Goal: Task Accomplishment & Management: Manage account settings

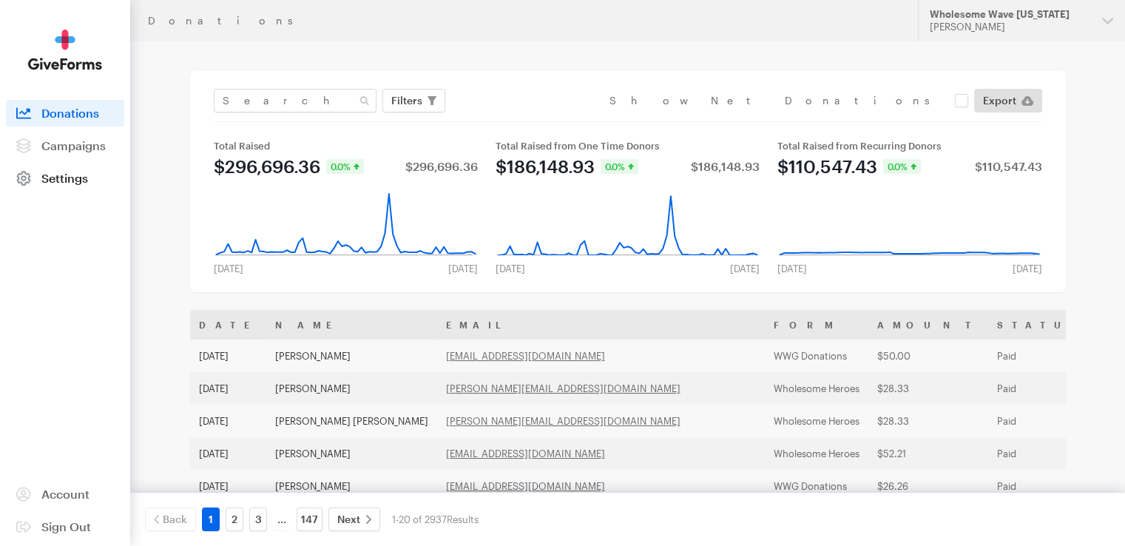
click at [71, 175] on span "Settings" at bounding box center [64, 178] width 47 height 14
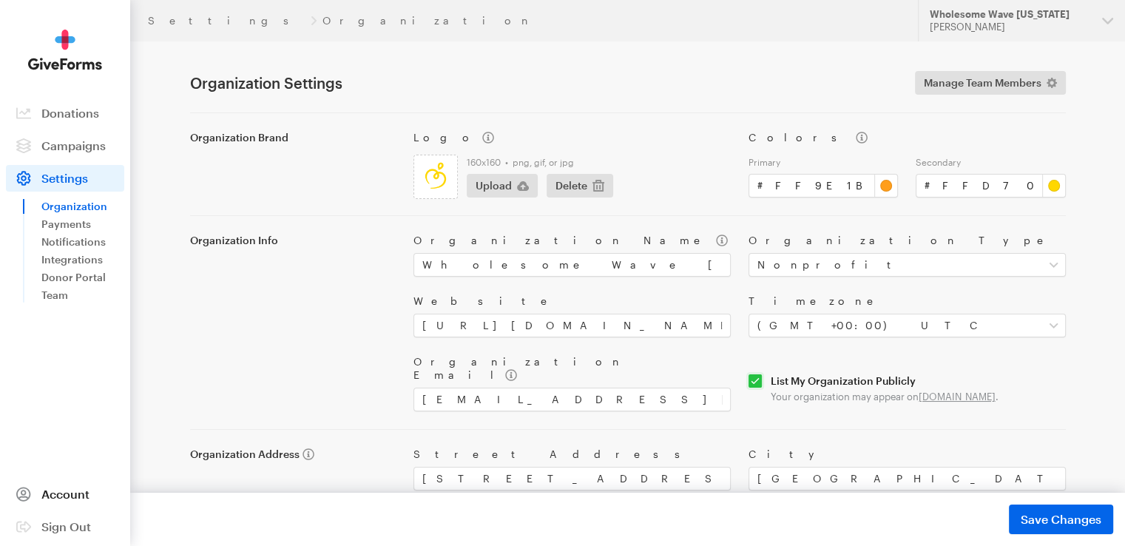
click at [53, 501] on link "Account" at bounding box center [65, 494] width 118 height 27
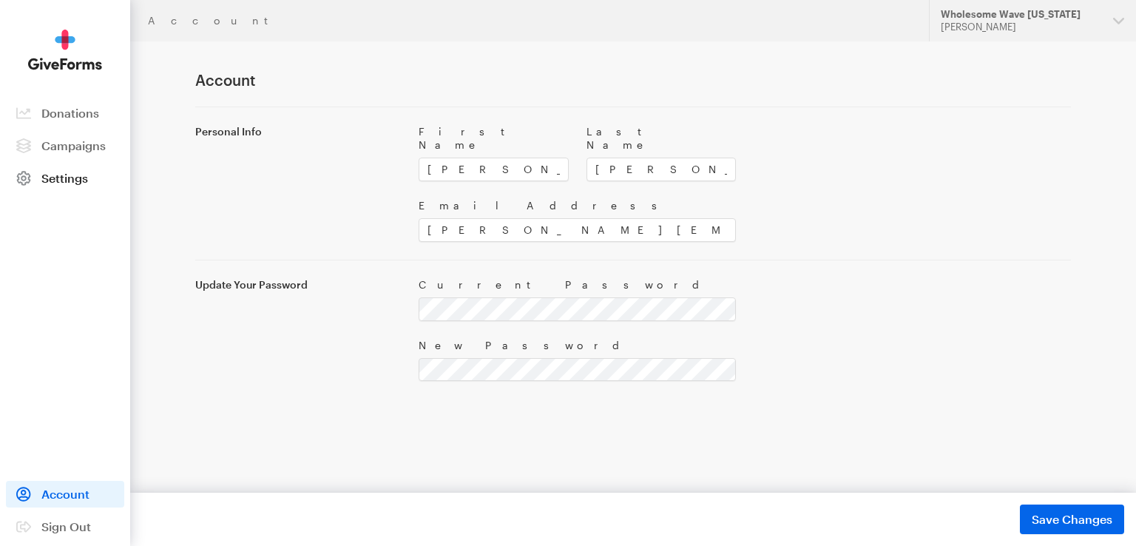
click at [75, 176] on span "Settings" at bounding box center [64, 178] width 47 height 14
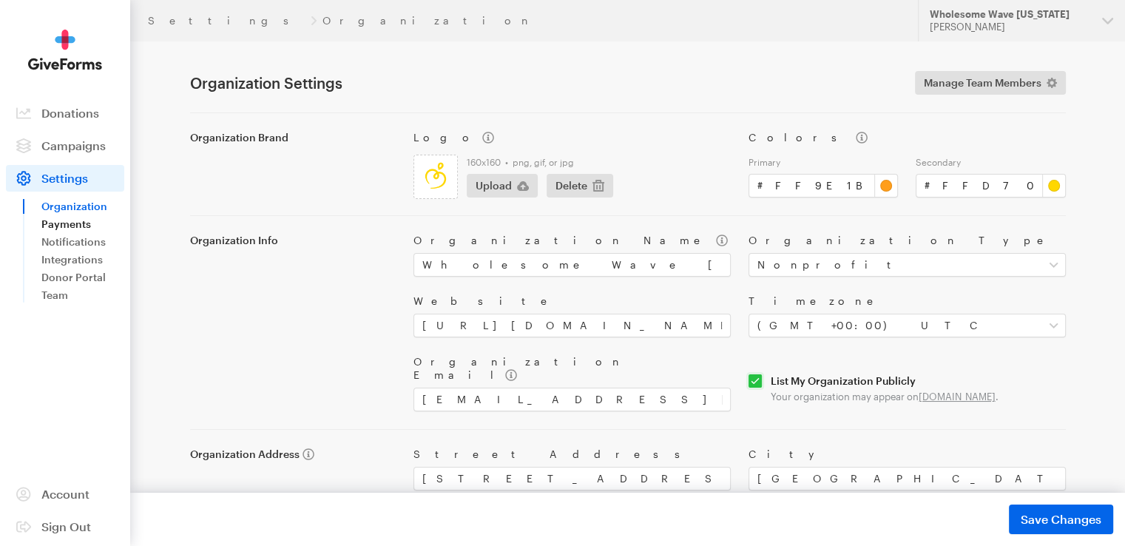
click at [59, 223] on link "Payments" at bounding box center [82, 224] width 83 height 18
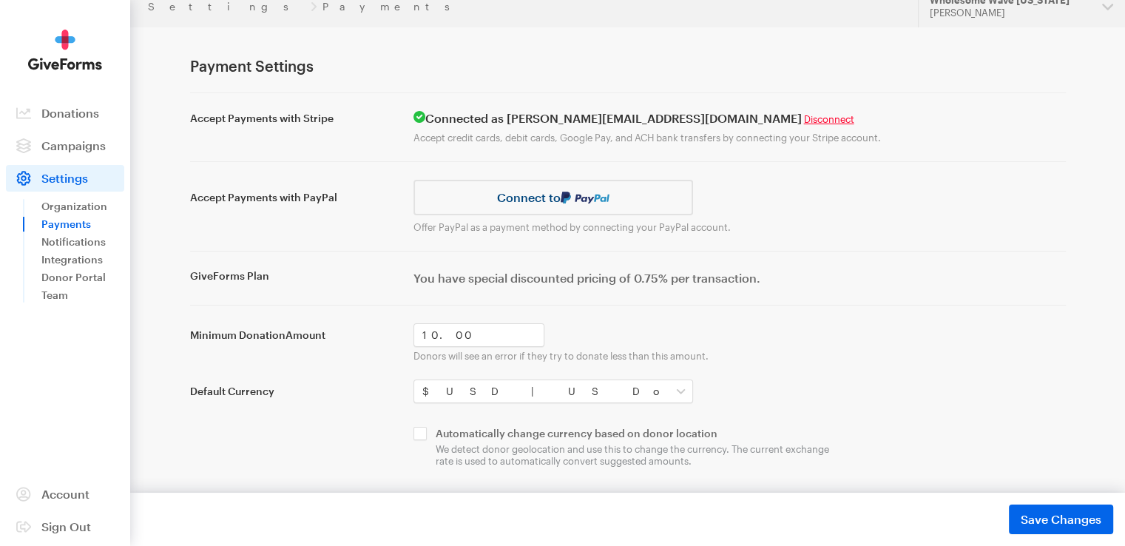
scroll to position [18, 0]
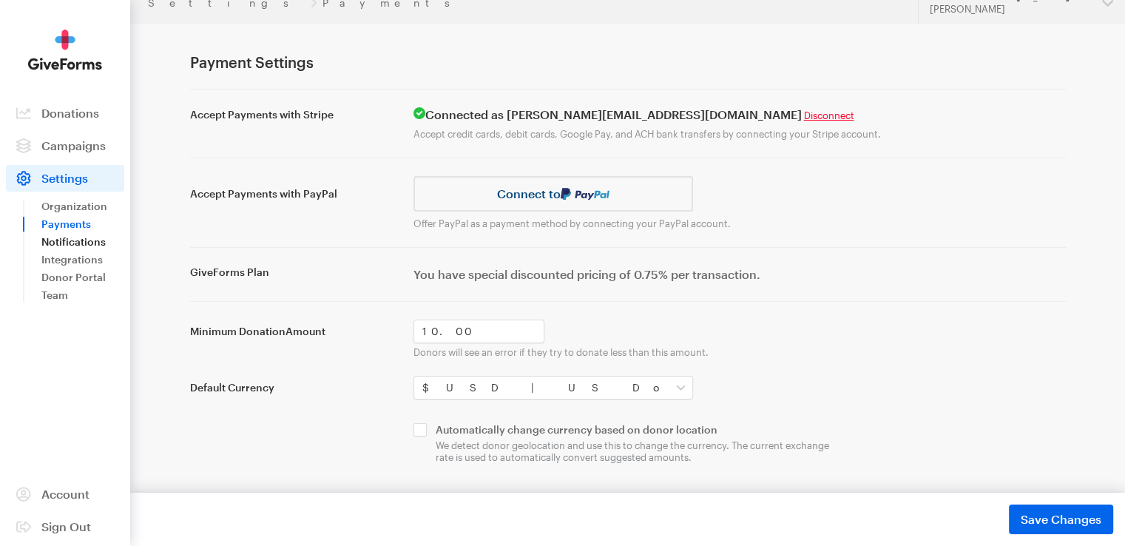
click at [57, 240] on link "Notifications" at bounding box center [82, 242] width 83 height 18
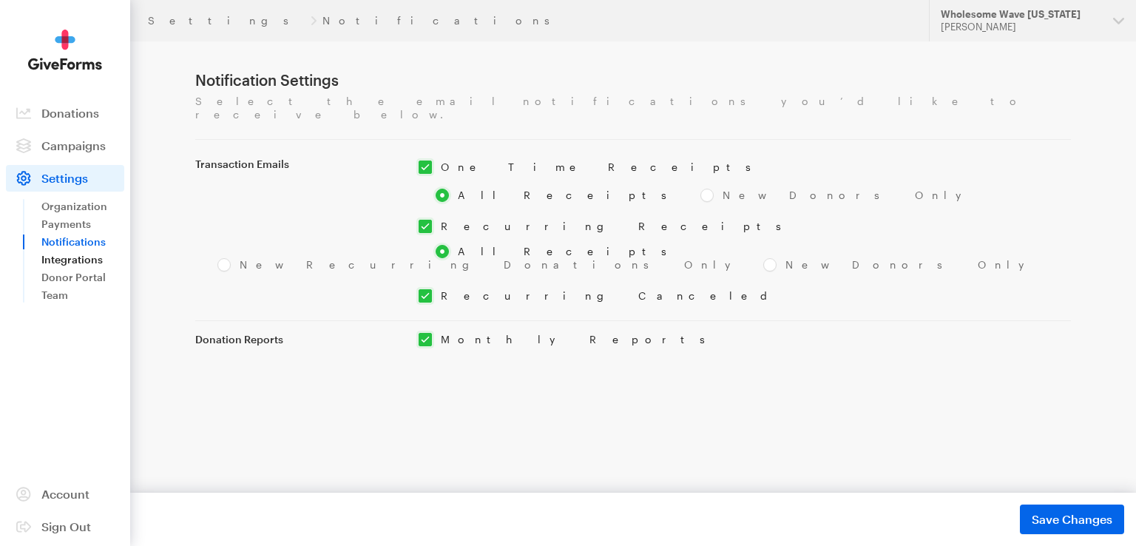
click at [55, 258] on link "Integrations" at bounding box center [82, 260] width 83 height 18
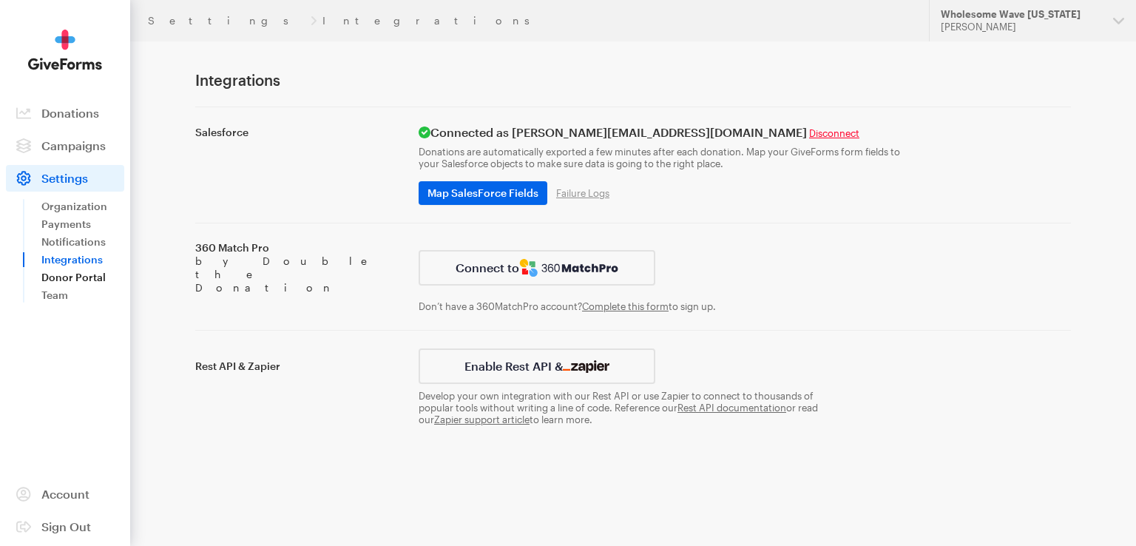
click at [54, 277] on link "Donor Portal" at bounding box center [82, 277] width 83 height 18
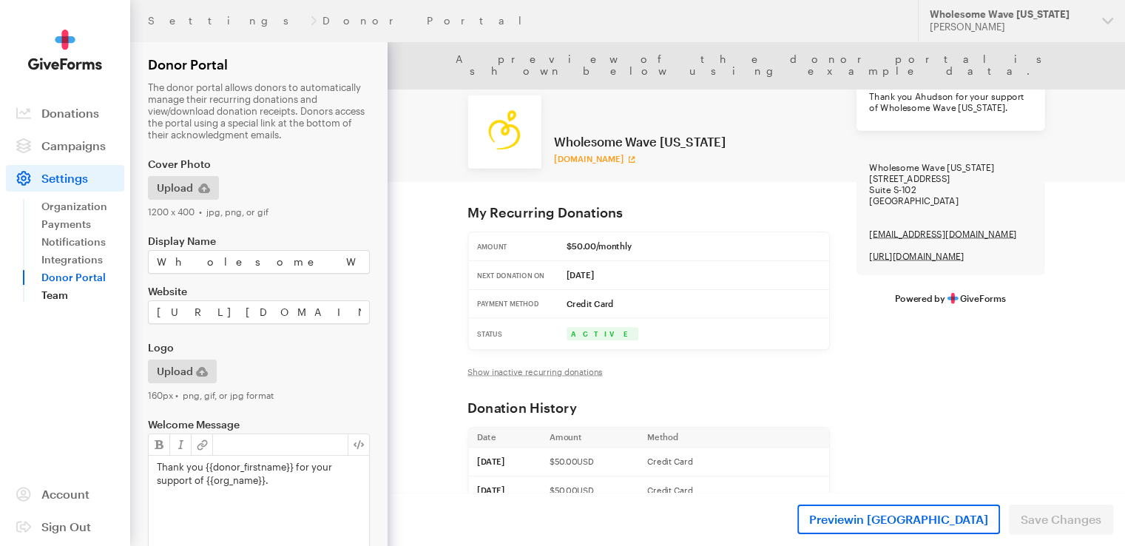
click at [52, 294] on link "Team" at bounding box center [82, 295] width 83 height 18
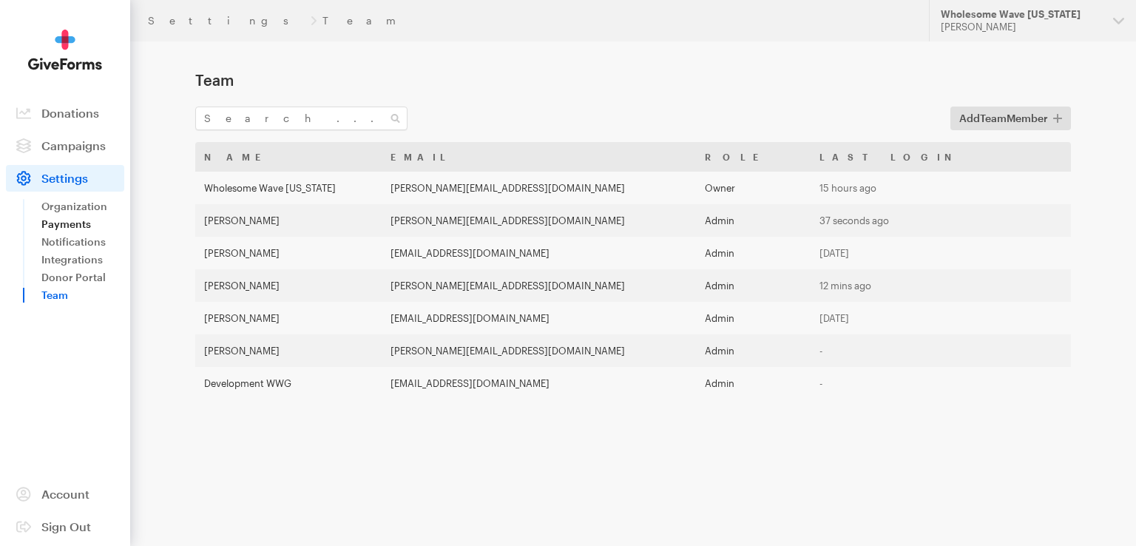
click at [50, 220] on link "Payments" at bounding box center [82, 224] width 83 height 18
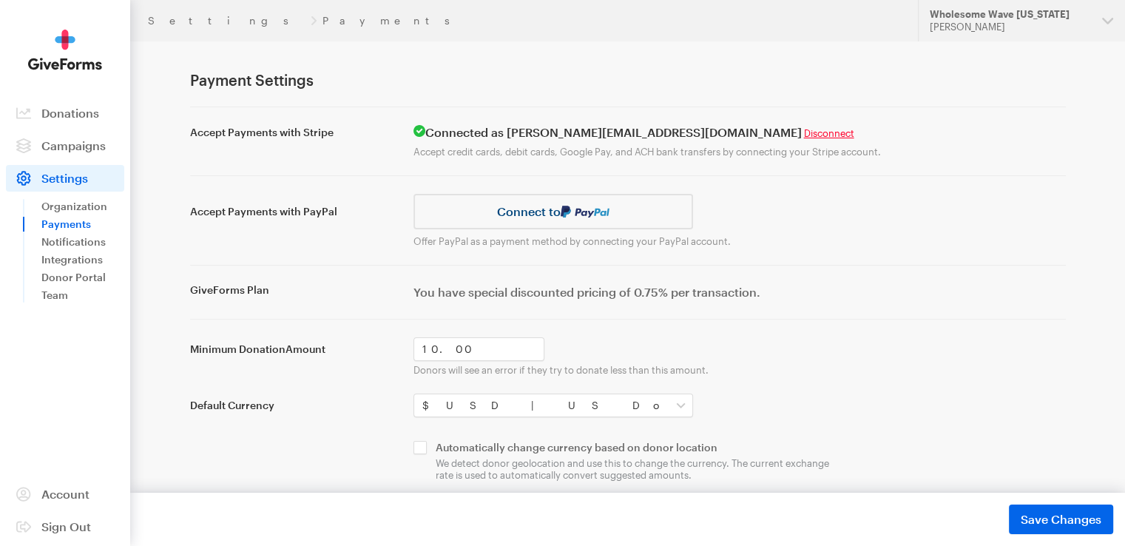
scroll to position [18, 0]
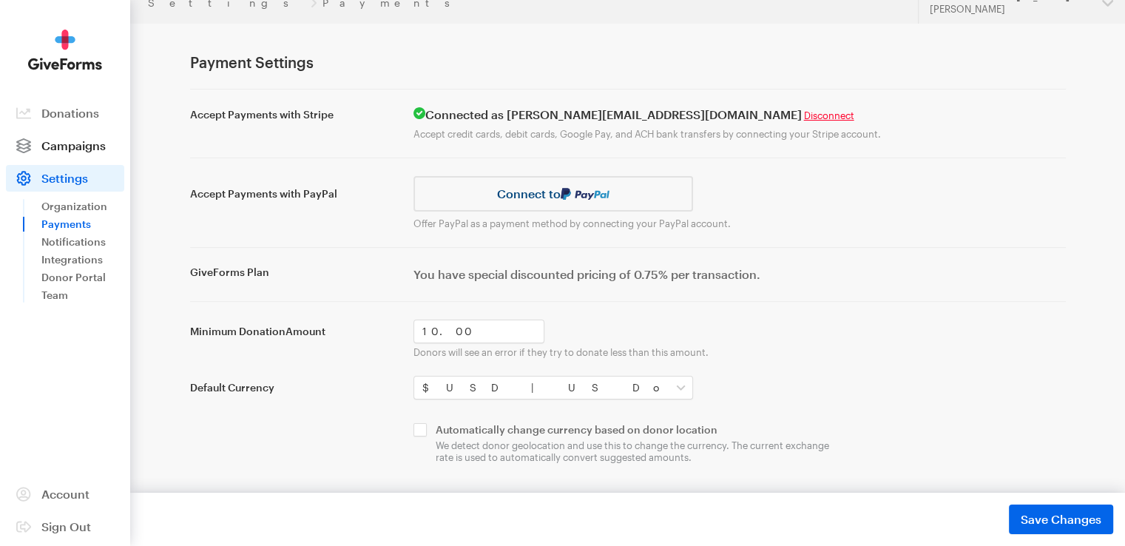
click at [65, 145] on span "Campaigns" at bounding box center [73, 145] width 64 height 14
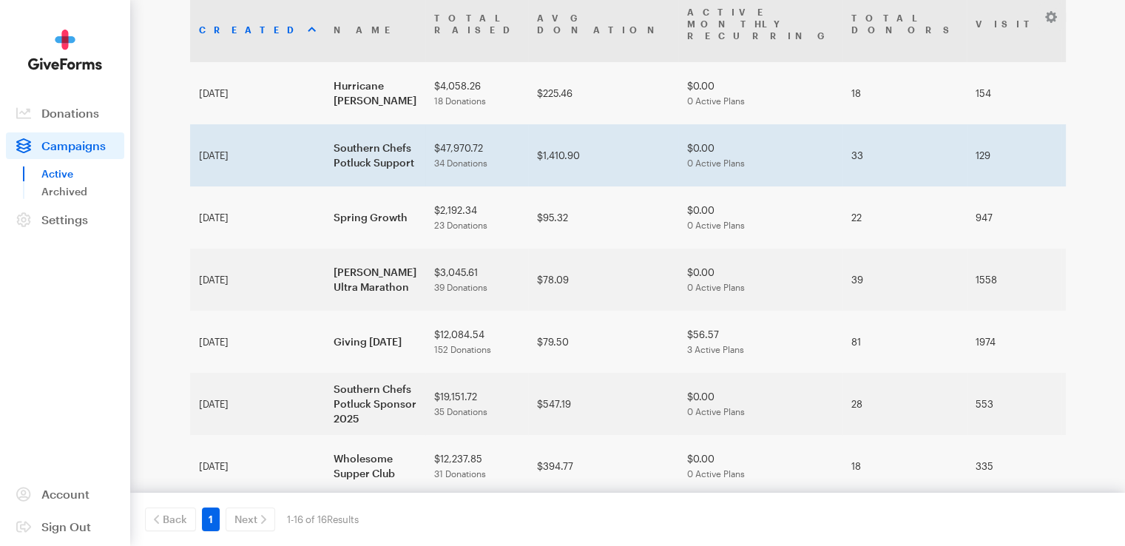
scroll to position [444, 0]
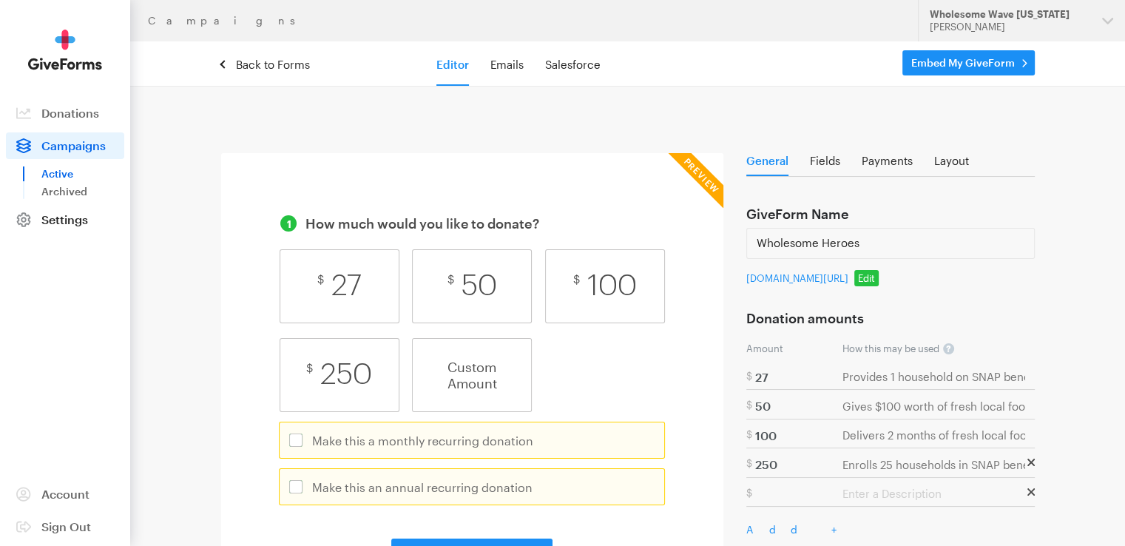
click at [83, 212] on span "Settings" at bounding box center [64, 219] width 47 height 14
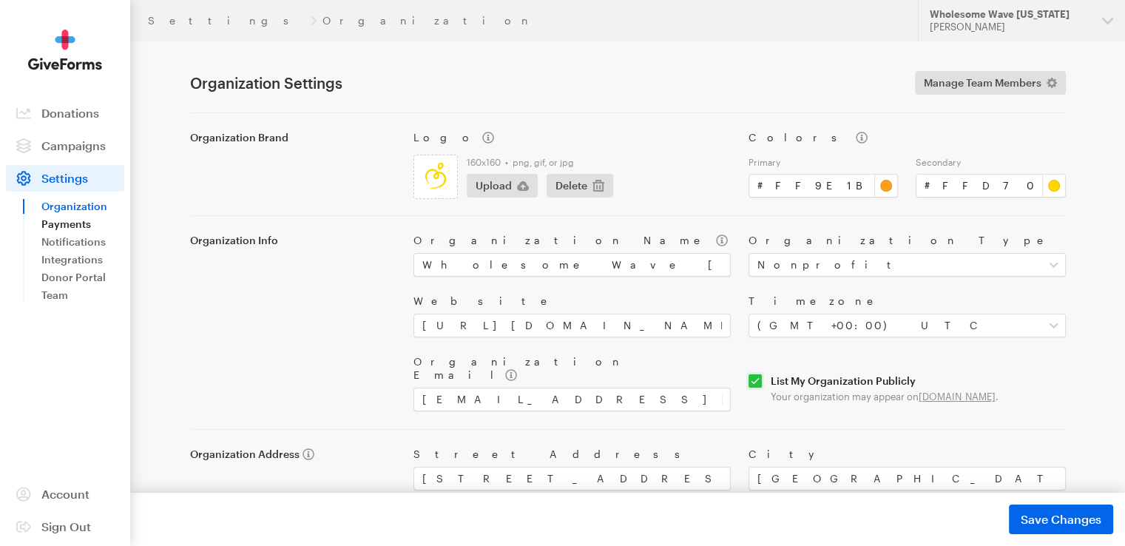
click at [72, 224] on link "Payments" at bounding box center [82, 224] width 83 height 18
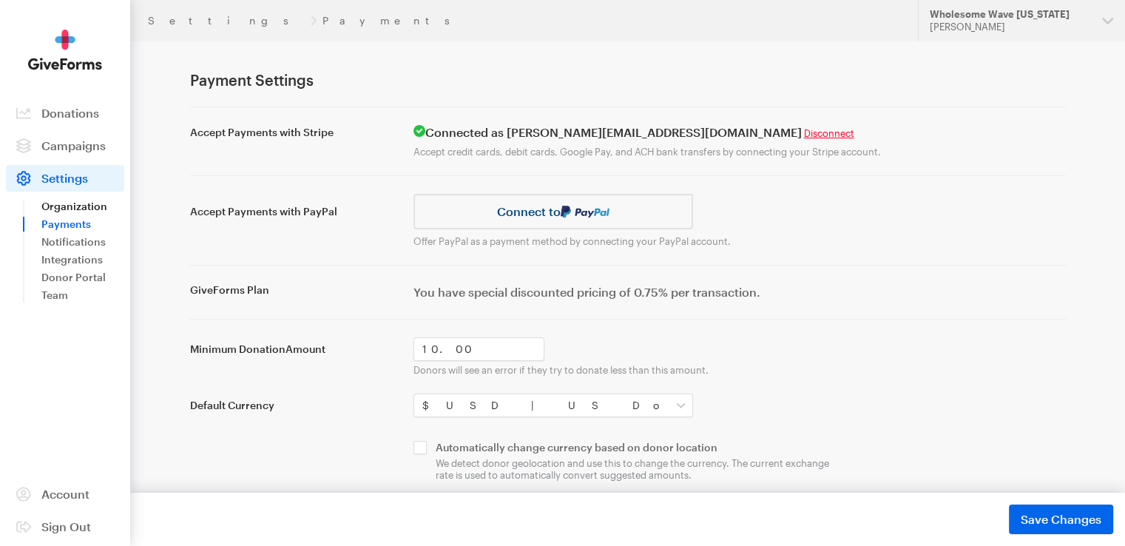
click at [55, 203] on link "Organization" at bounding box center [82, 206] width 83 height 18
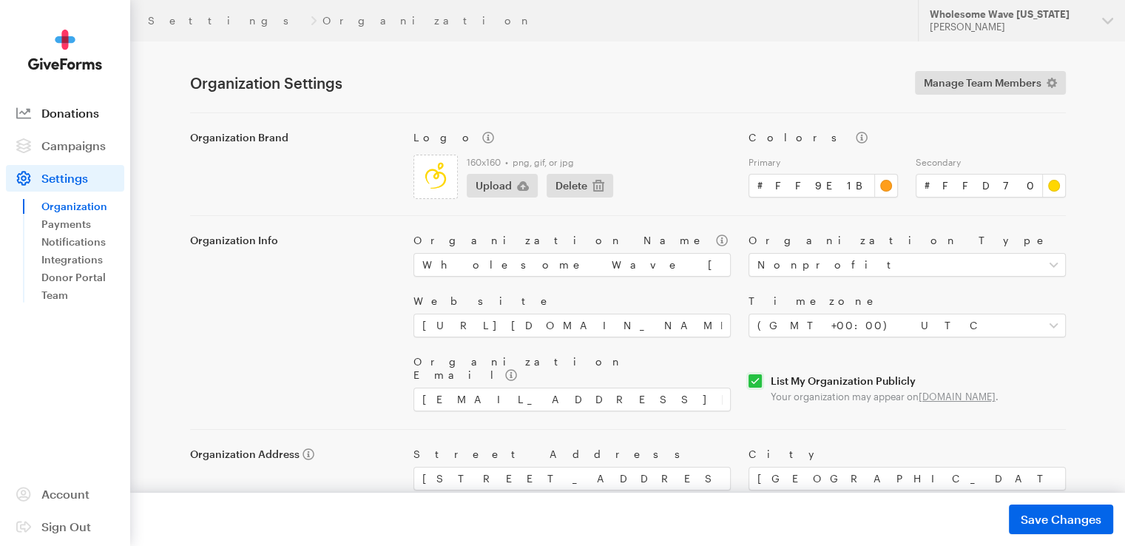
click at [76, 115] on span "Donations" at bounding box center [70, 113] width 58 height 14
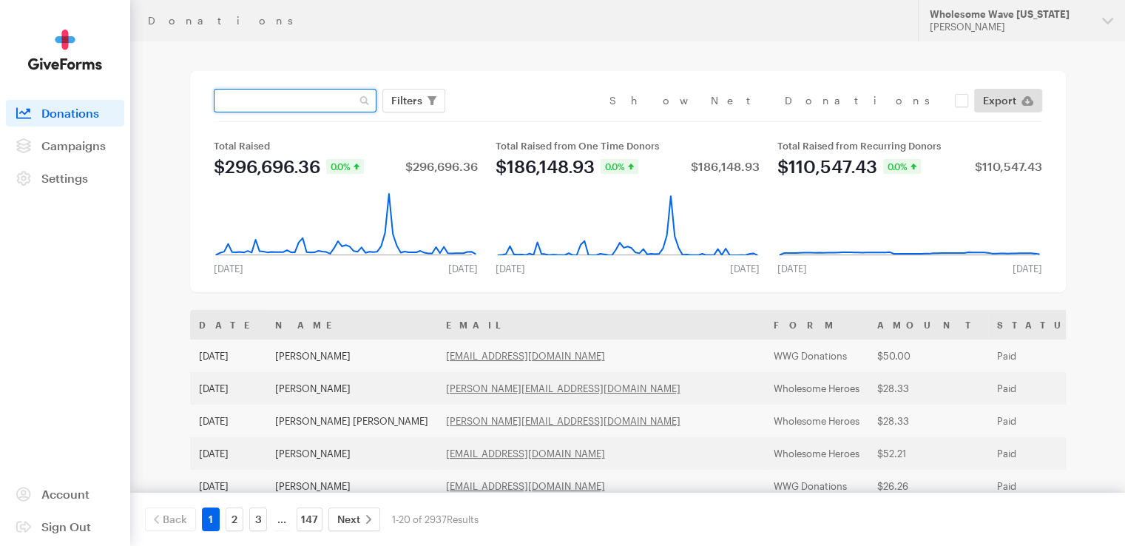
click at [289, 101] on input "text" at bounding box center [295, 101] width 163 height 24
type input "ben"
click at [518, 120] on button "Apply" at bounding box center [541, 132] width 47 height 24
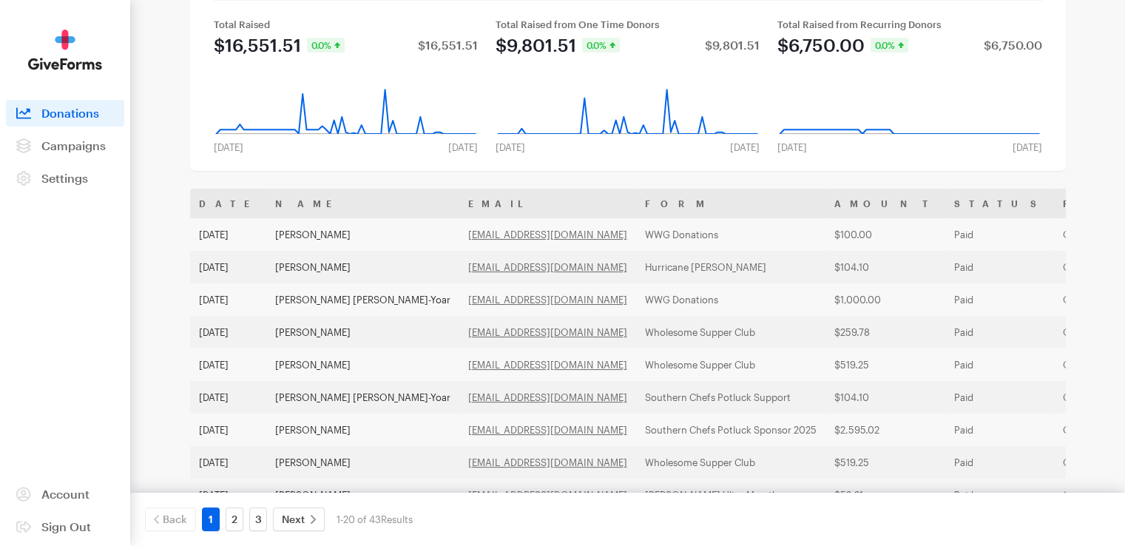
scroll to position [148, 0]
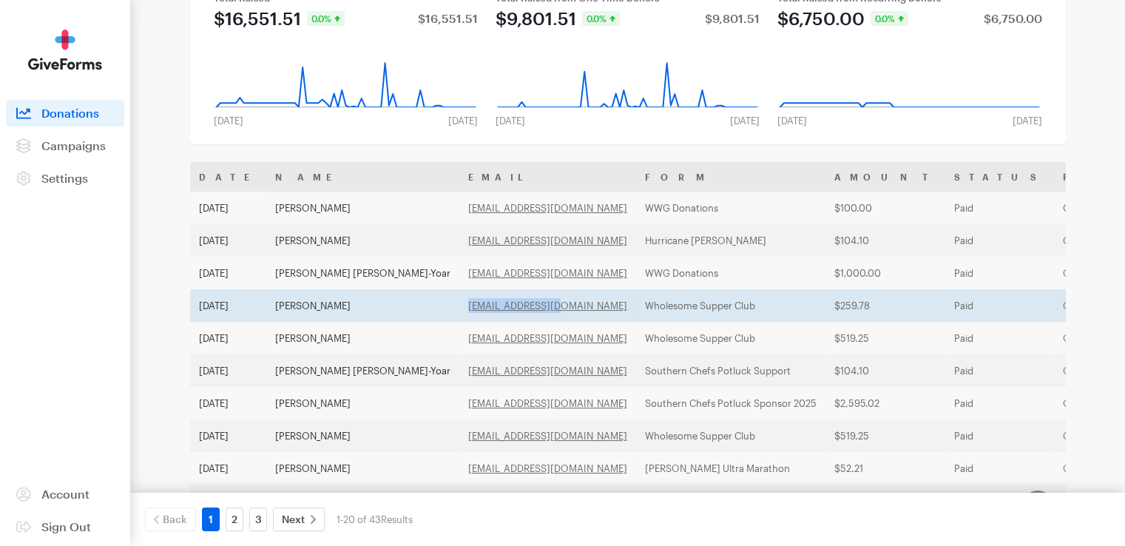
drag, startPoint x: 506, startPoint y: 311, endPoint x: 382, endPoint y: 311, distance: 123.5
click at [459, 311] on td "[EMAIL_ADDRESS][DOMAIN_NAME]" at bounding box center [547, 305] width 177 height 33
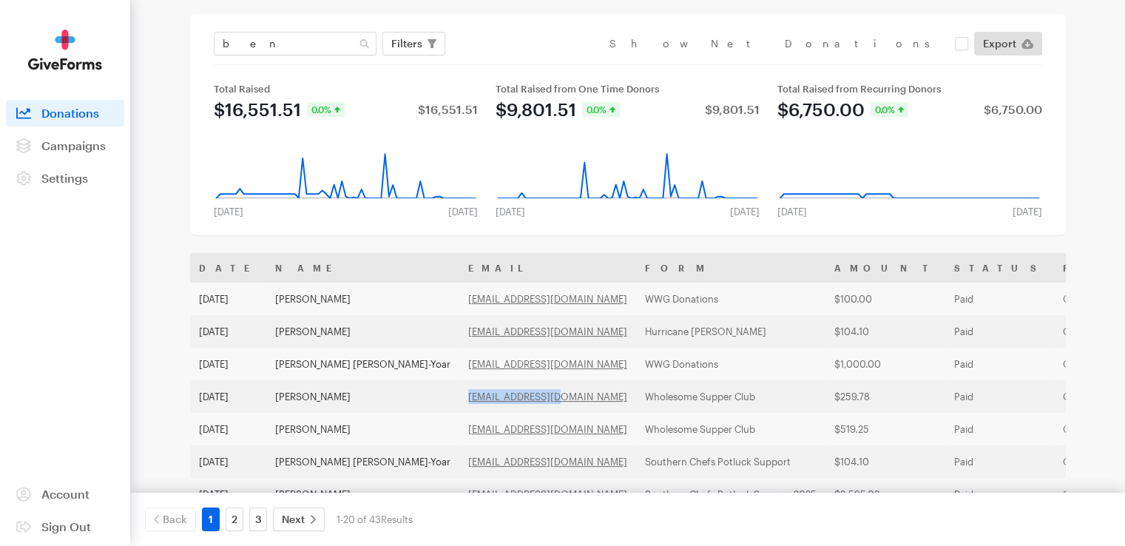
scroll to position [0, 0]
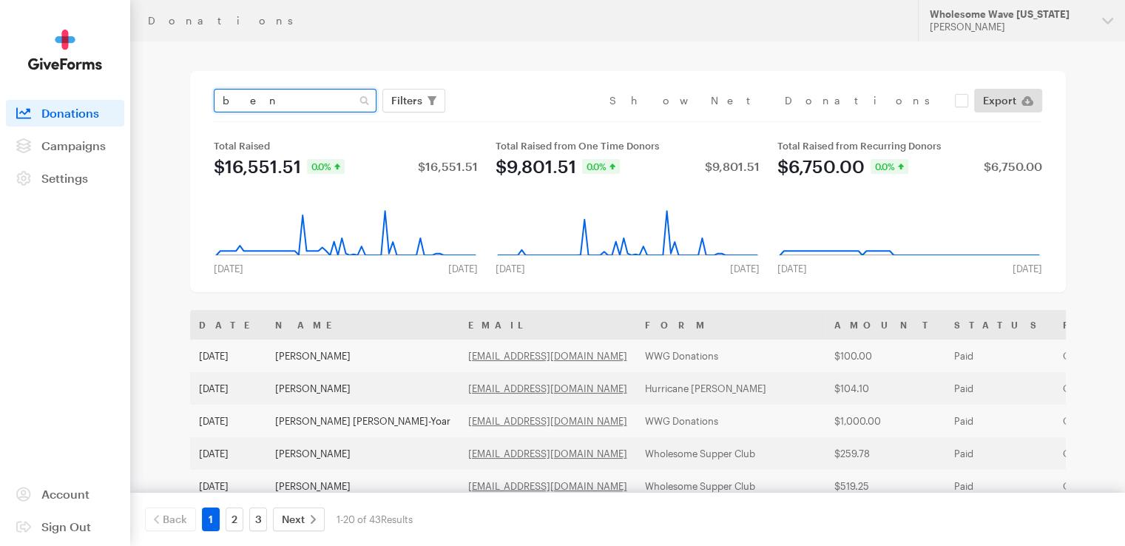
drag, startPoint x: 283, startPoint y: 103, endPoint x: 170, endPoint y: 104, distance: 113.1
paste input "btompki@gmail.com"
click at [245, 102] on input "btompki@gmail.com" at bounding box center [295, 101] width 163 height 24
type input "btompki@gmail.com"
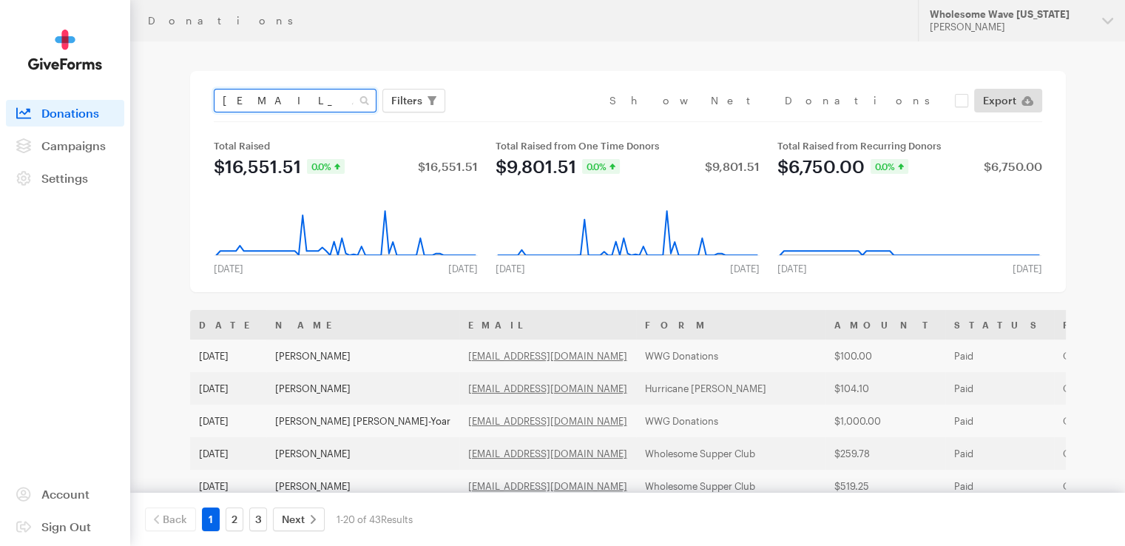
click at [518, 120] on button "Apply" at bounding box center [541, 132] width 47 height 24
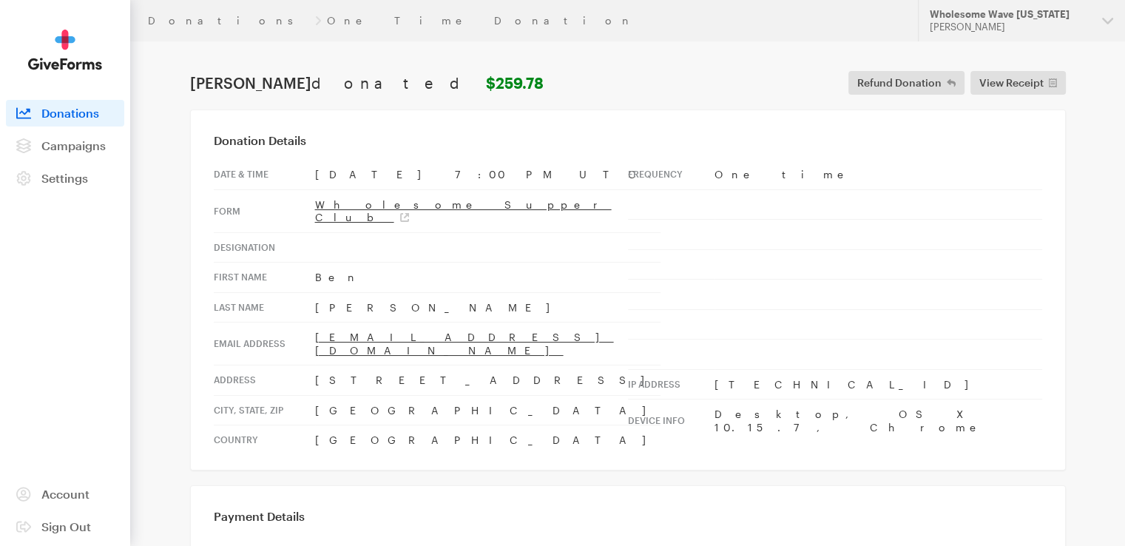
drag, startPoint x: 432, startPoint y: 329, endPoint x: 302, endPoint y: 324, distance: 130.2
click at [302, 324] on tr "Email address btompki@gmail.com" at bounding box center [437, 343] width 447 height 43
copy tr "btompki@gmail.com"
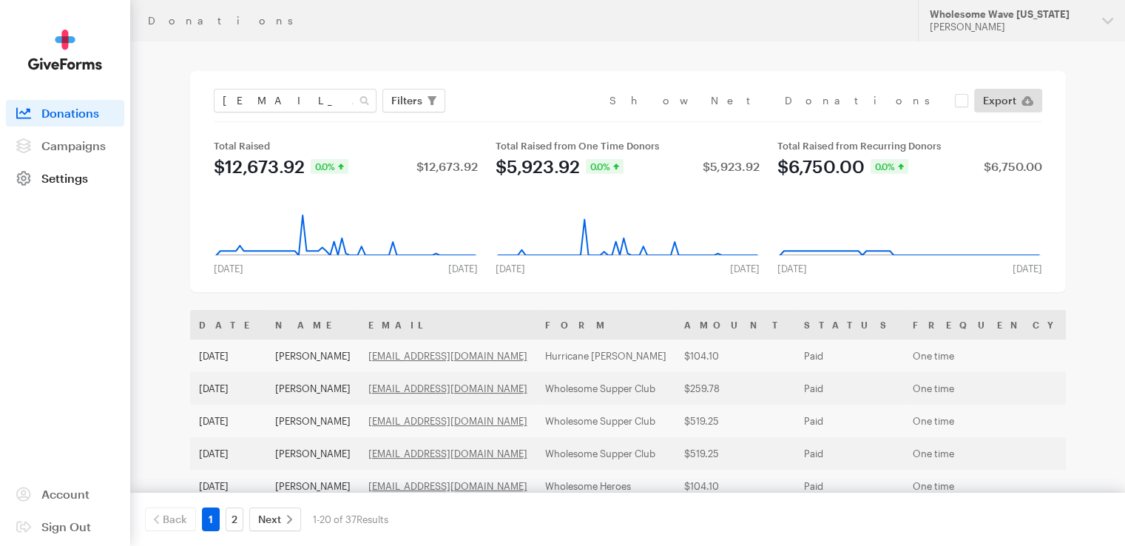
click at [64, 183] on span "Settings" at bounding box center [64, 178] width 47 height 14
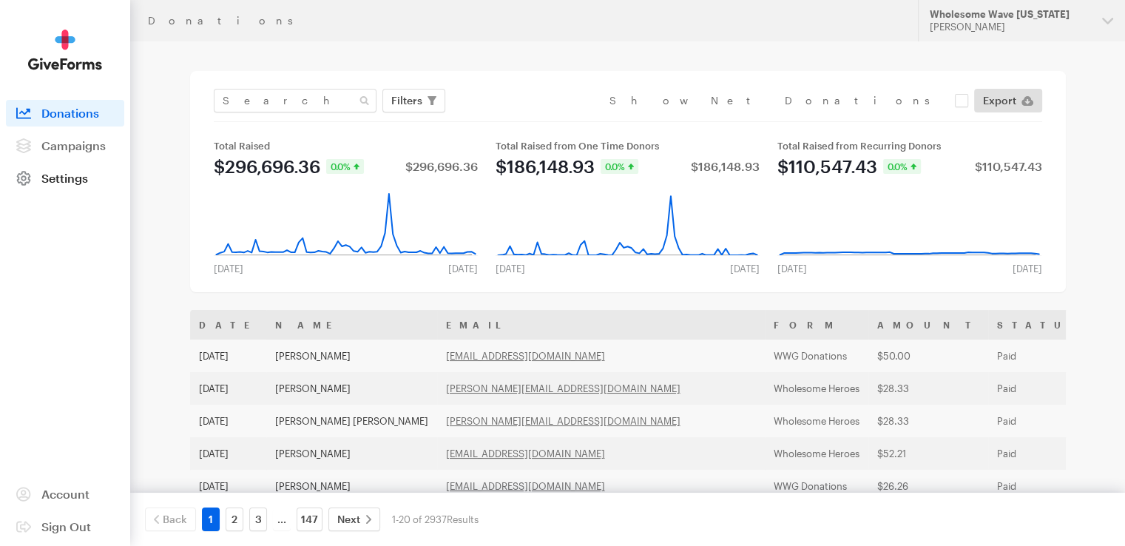
click at [56, 171] on span "Settings" at bounding box center [64, 178] width 47 height 14
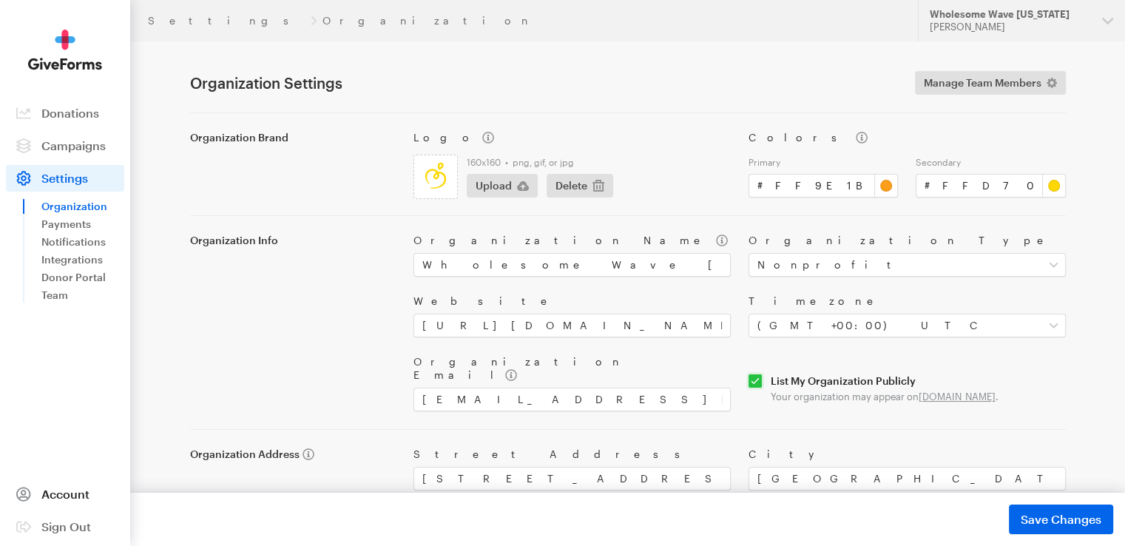
click at [62, 494] on span "Account" at bounding box center [65, 494] width 48 height 14
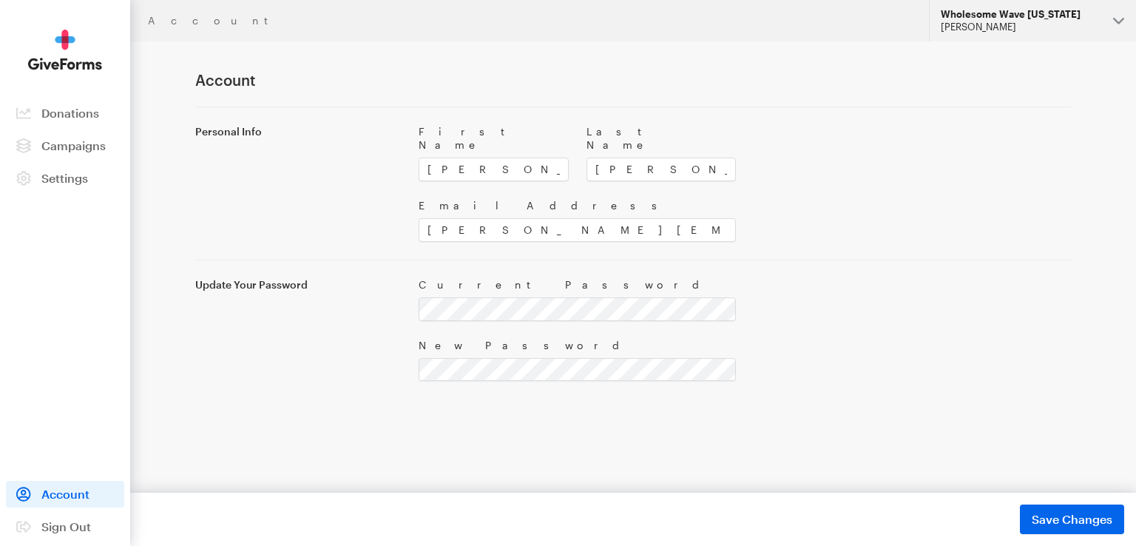
click at [1089, 16] on div "Wholesome Wave [US_STATE]" at bounding box center [1021, 14] width 160 height 13
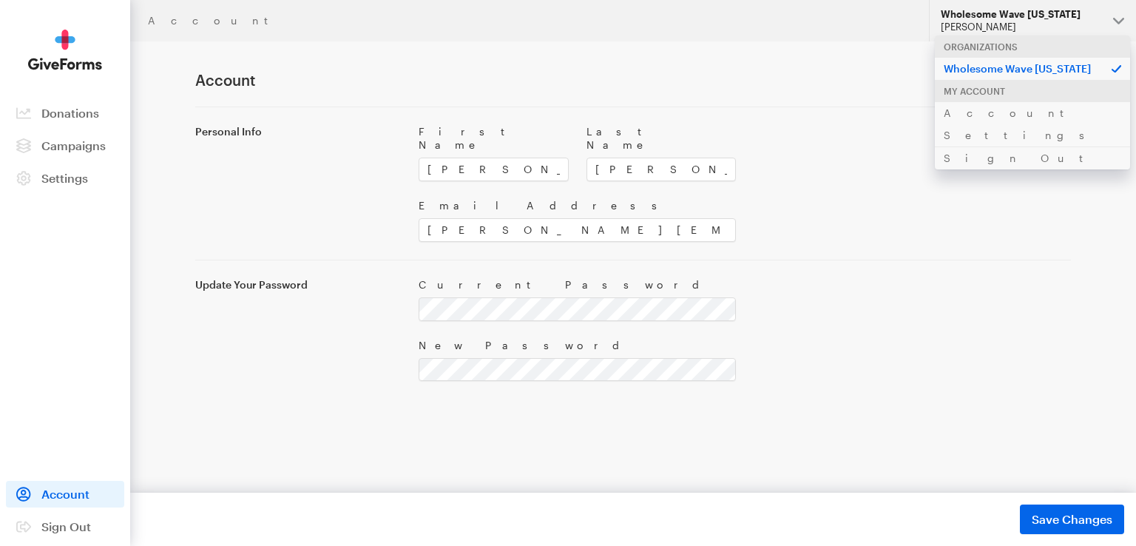
click at [1089, 16] on div "Wholesome Wave [US_STATE]" at bounding box center [1021, 14] width 160 height 13
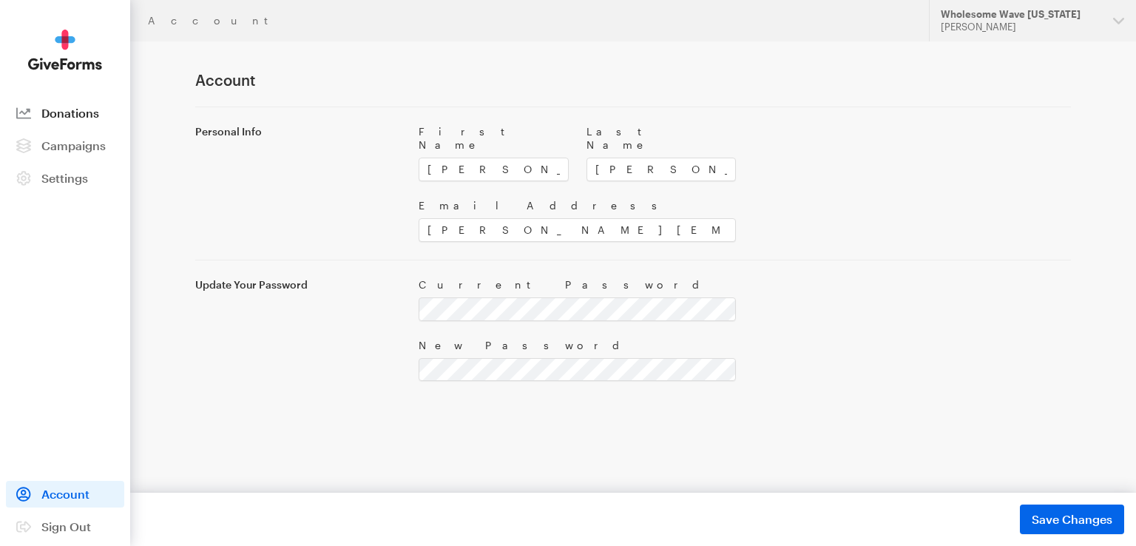
click at [77, 116] on span "Donations" at bounding box center [70, 113] width 58 height 14
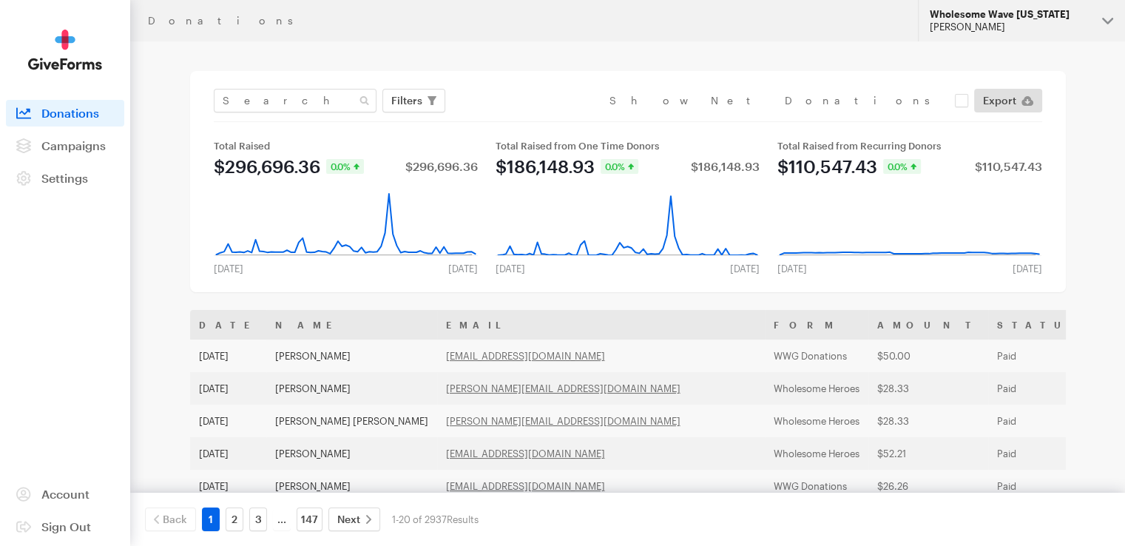
click at [1092, 21] on button "Wholesome Wave [US_STATE] [PERSON_NAME]" at bounding box center [1021, 20] width 207 height 41
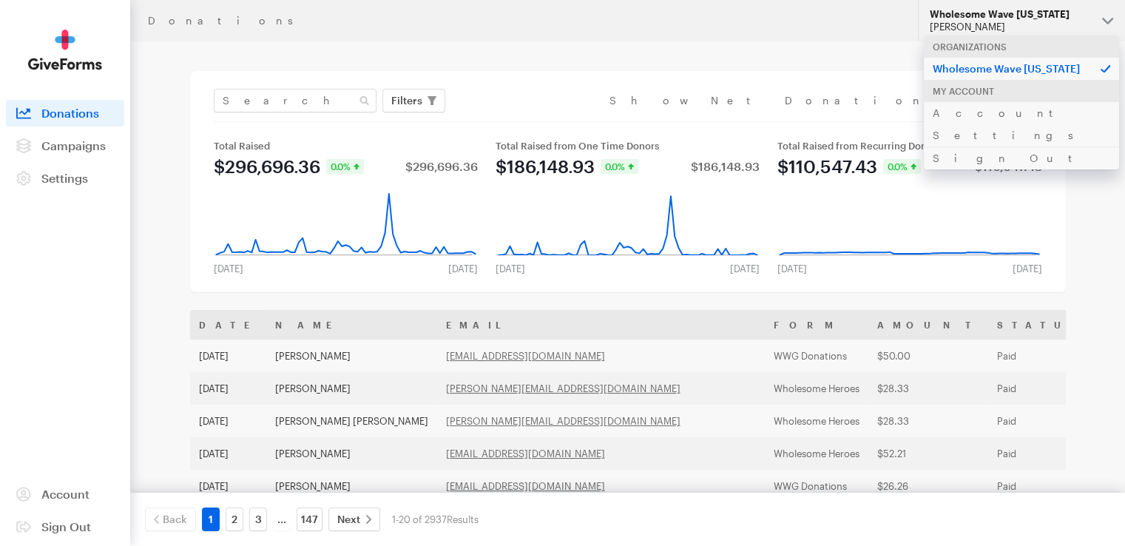
click at [1092, 21] on button "Wholesome Wave [US_STATE] [PERSON_NAME]" at bounding box center [1021, 20] width 207 height 41
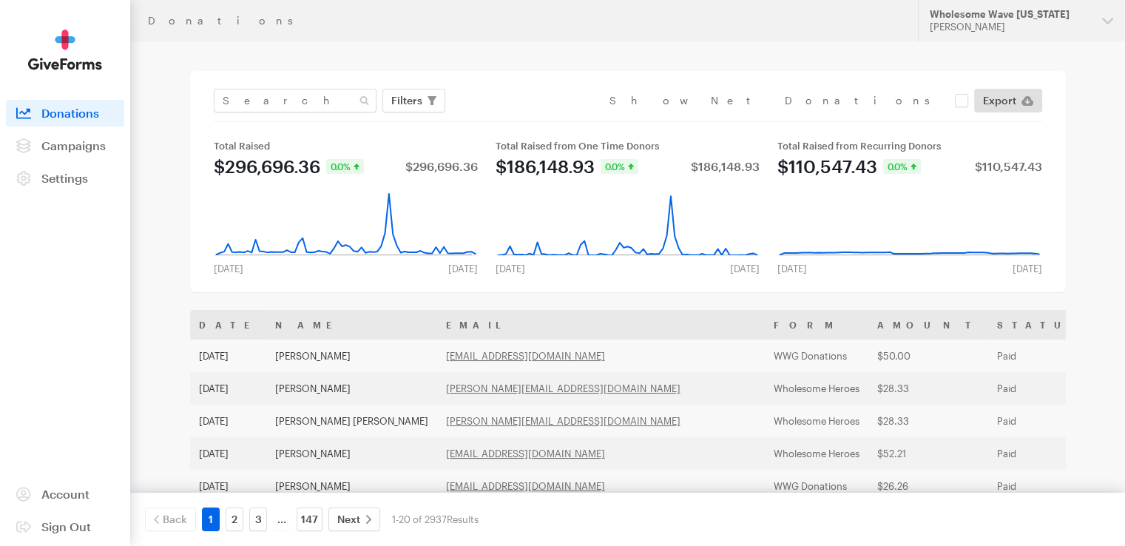
click at [62, 38] on img at bounding box center [65, 50] width 74 height 41
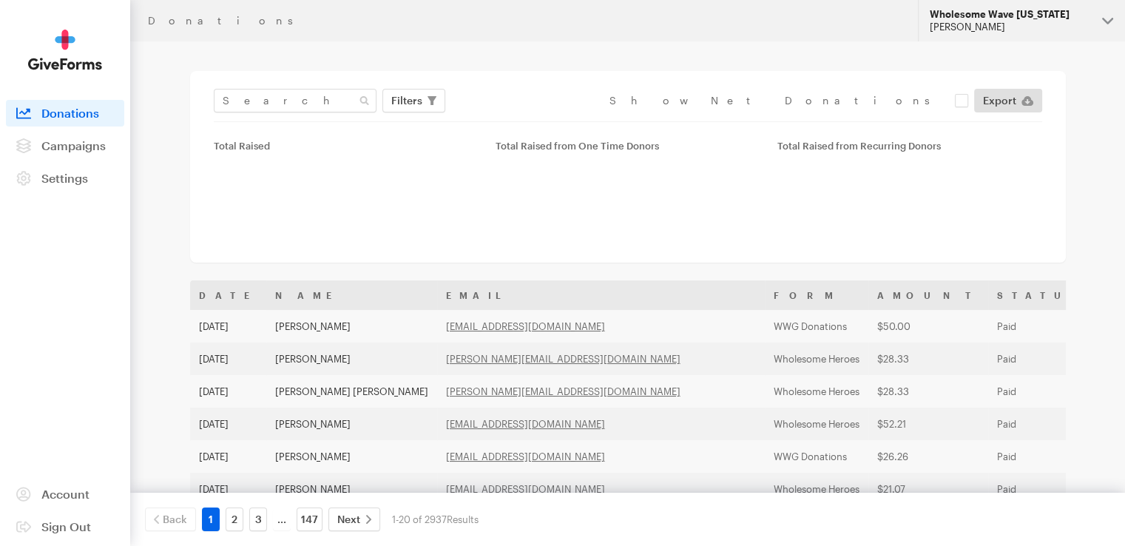
click at [959, 9] on div "Wholesome Wave [US_STATE]" at bounding box center [1009, 14] width 160 height 13
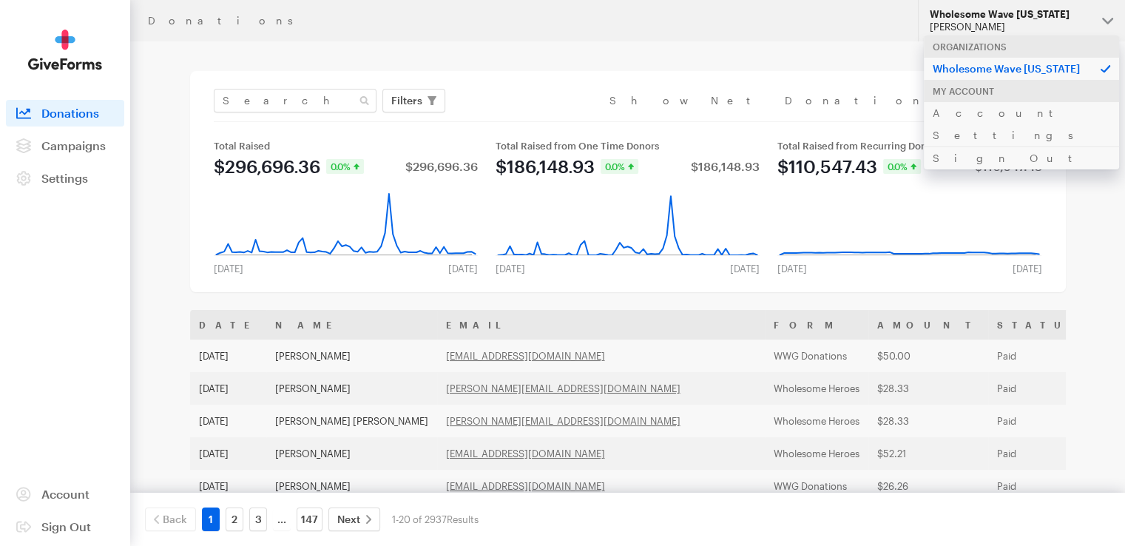
click at [959, 13] on div "Wholesome Wave [US_STATE]" at bounding box center [1009, 14] width 160 height 13
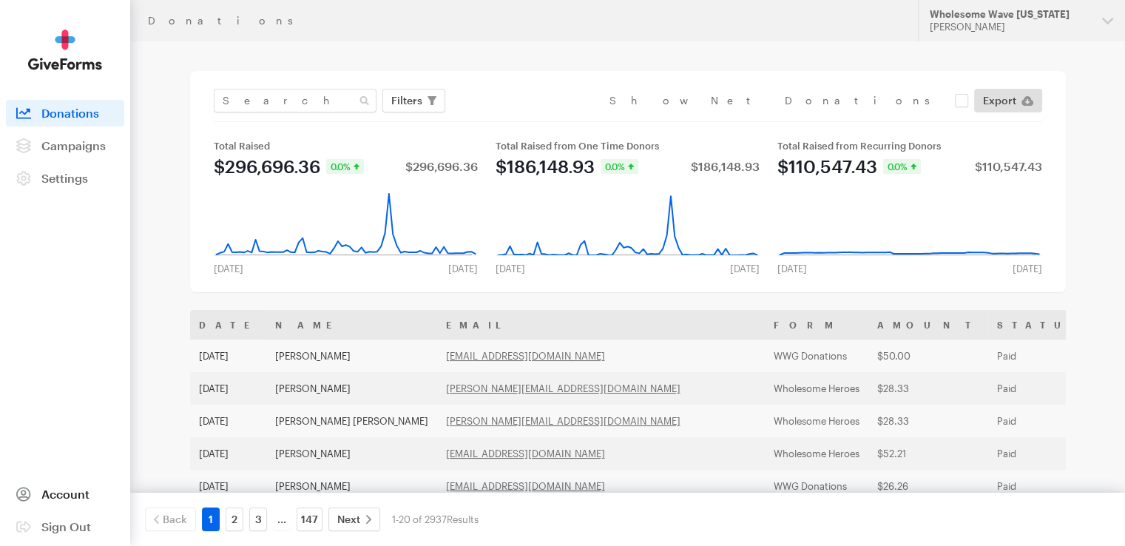
click at [65, 489] on span "Account" at bounding box center [65, 494] width 48 height 14
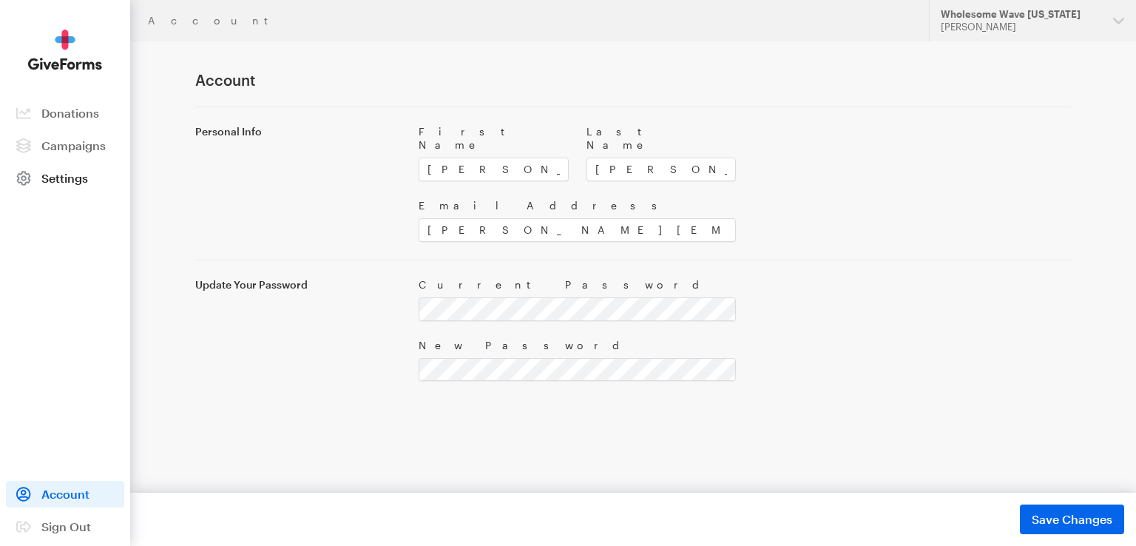
click at [70, 174] on span "Settings" at bounding box center [64, 178] width 47 height 14
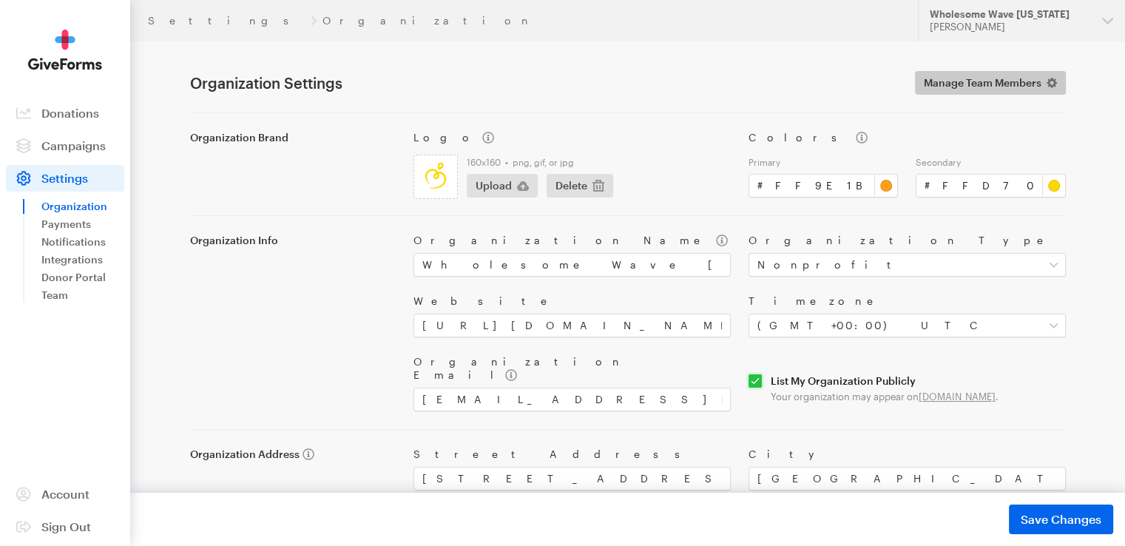
click at [941, 81] on span "Manage Team Members" at bounding box center [983, 83] width 118 height 18
